Goal: Obtain resource: Obtain resource

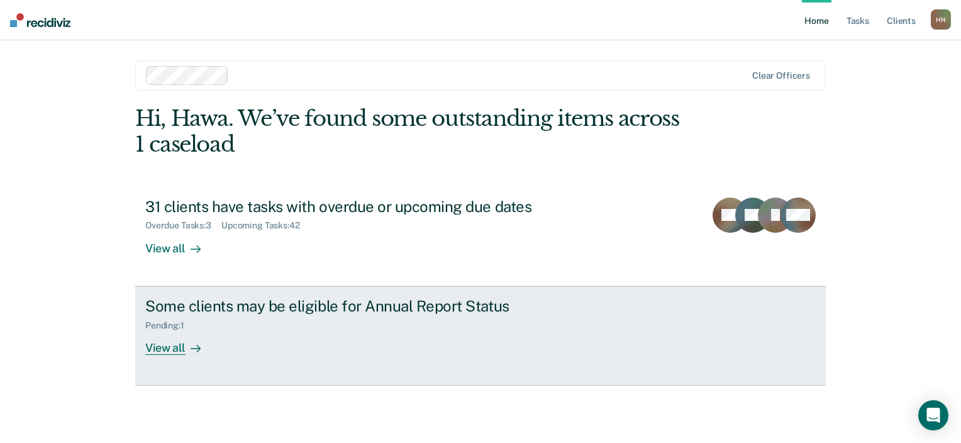
click at [175, 347] on div "View all" at bounding box center [180, 342] width 70 height 25
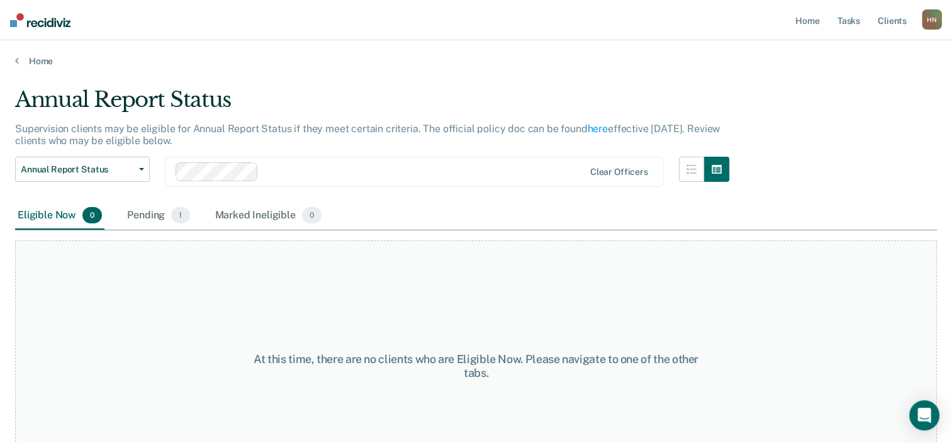
scroll to position [48, 0]
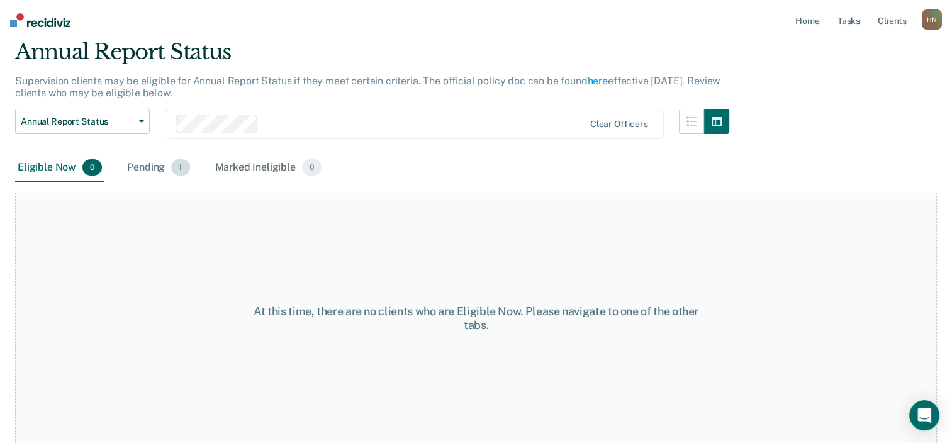
click at [153, 170] on div "Pending 1" at bounding box center [158, 168] width 67 height 28
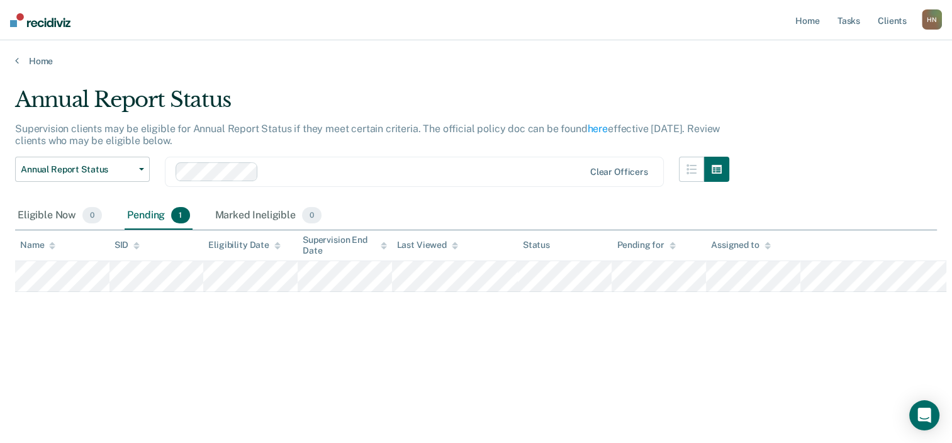
scroll to position [0, 0]
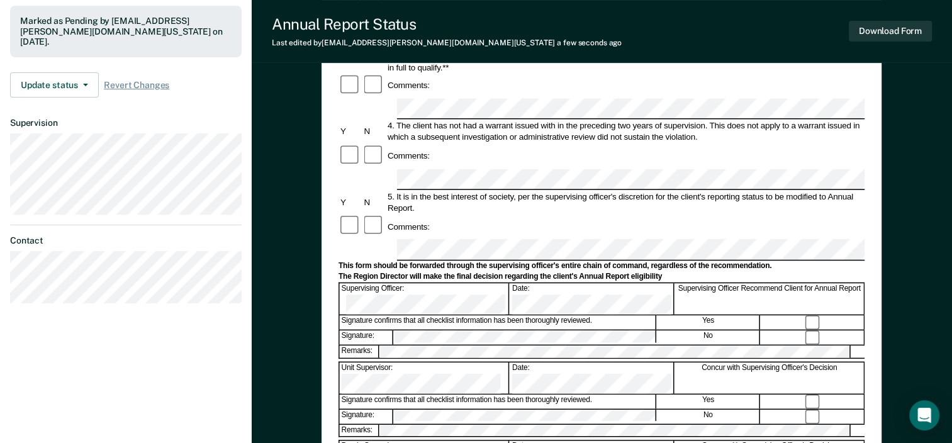
scroll to position [353, 0]
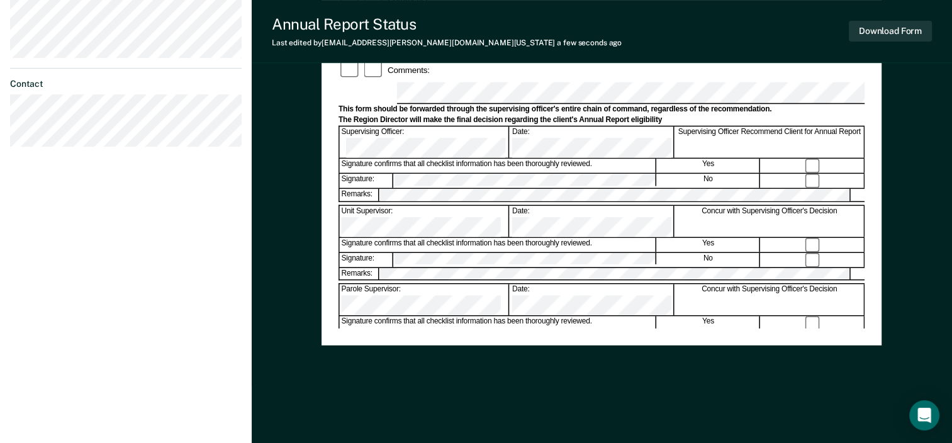
scroll to position [0, 0]
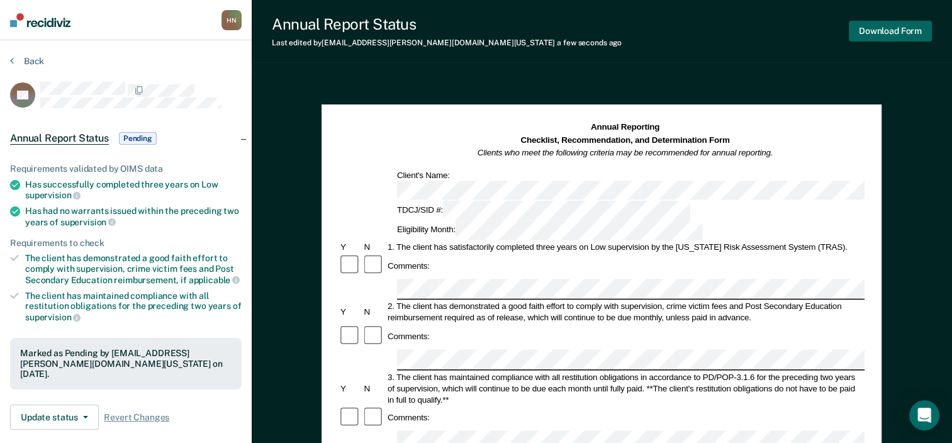
click at [900, 35] on button "Download Form" at bounding box center [890, 31] width 83 height 21
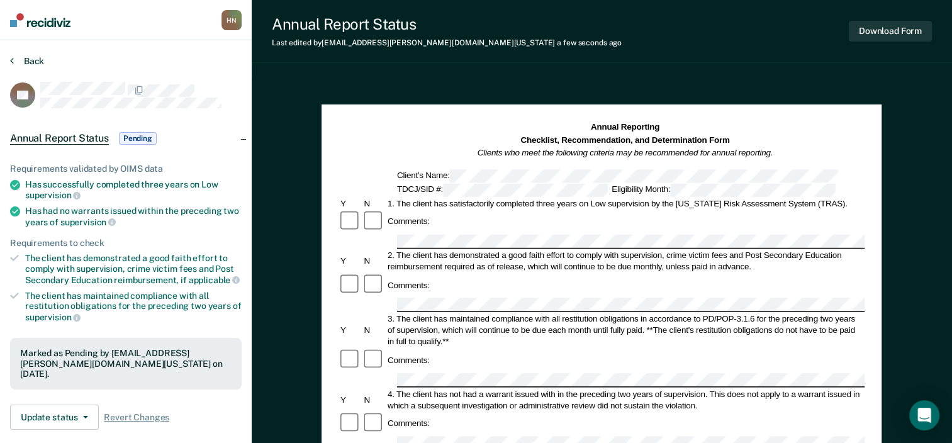
click at [37, 57] on button "Back" at bounding box center [27, 60] width 34 height 11
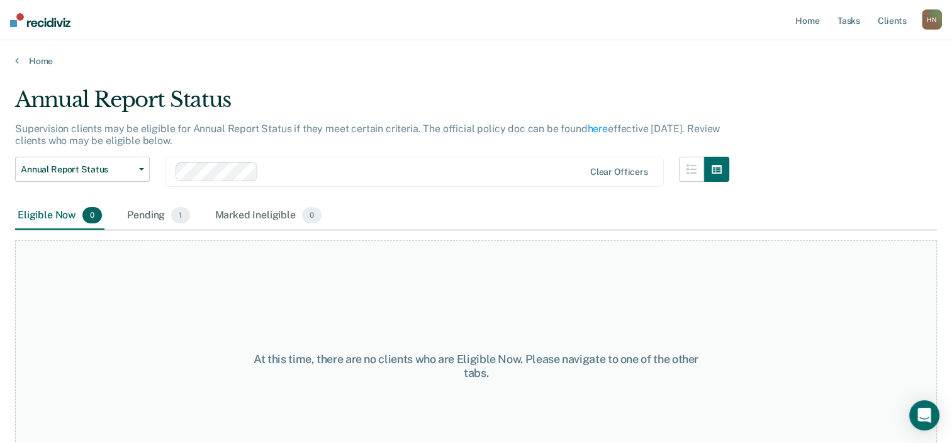
scroll to position [48, 0]
